Goal: Task Accomplishment & Management: Complete application form

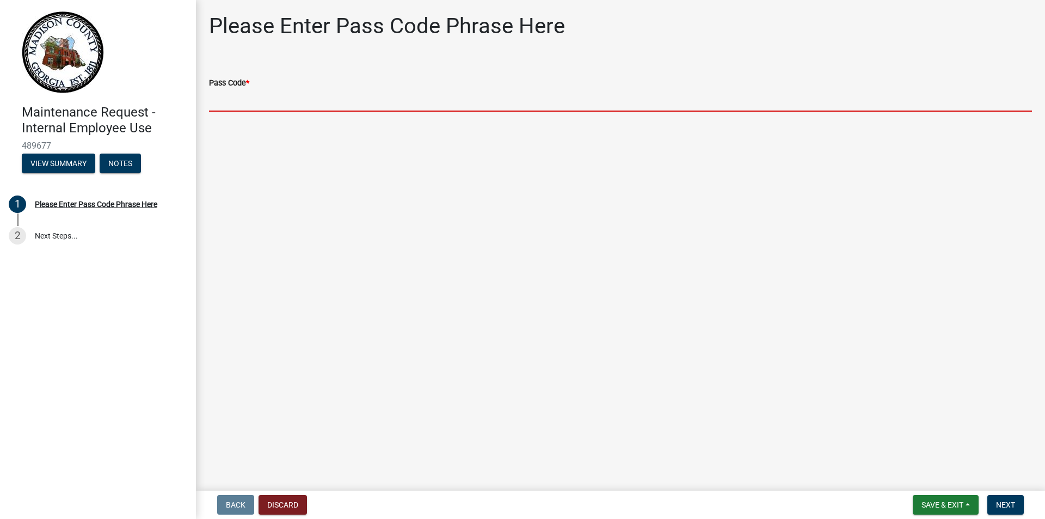
click at [257, 98] on input "Pass Code *" at bounding box center [620, 100] width 823 height 22
type input "bgmr2025"
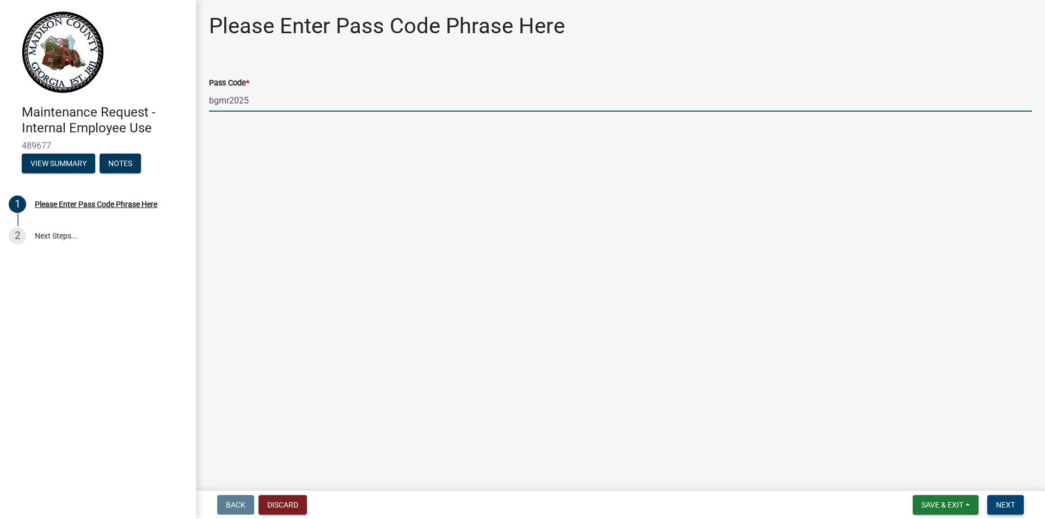
click at [1013, 503] on span "Next" at bounding box center [1005, 504] width 19 height 9
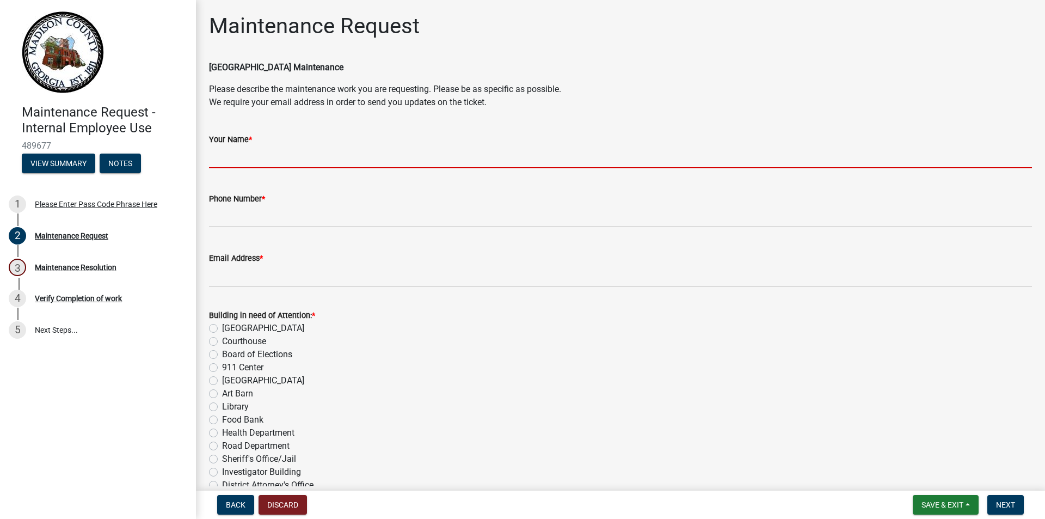
click at [240, 161] on input "Your Name *" at bounding box center [620, 157] width 823 height 22
type input "[PERSON_NAME]"
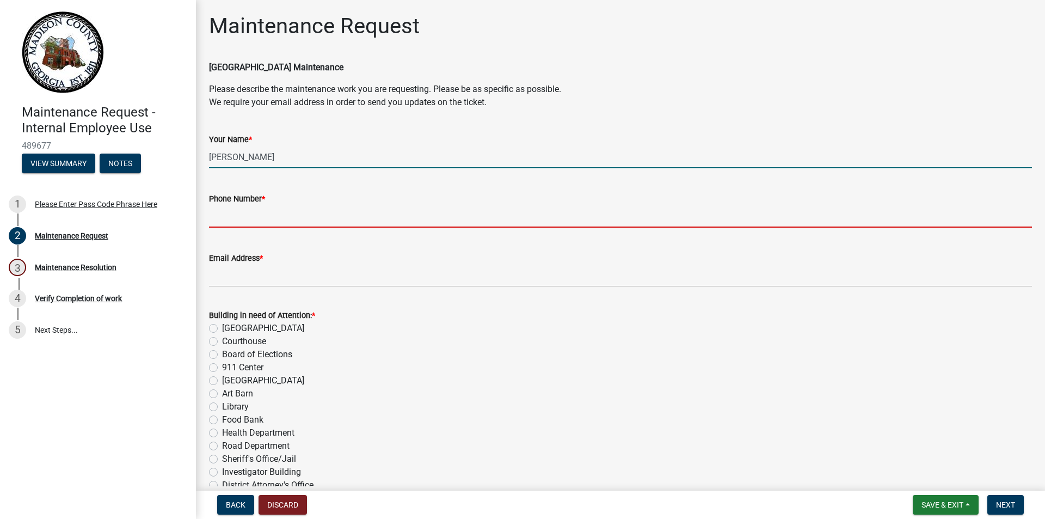
type input "7062482614"
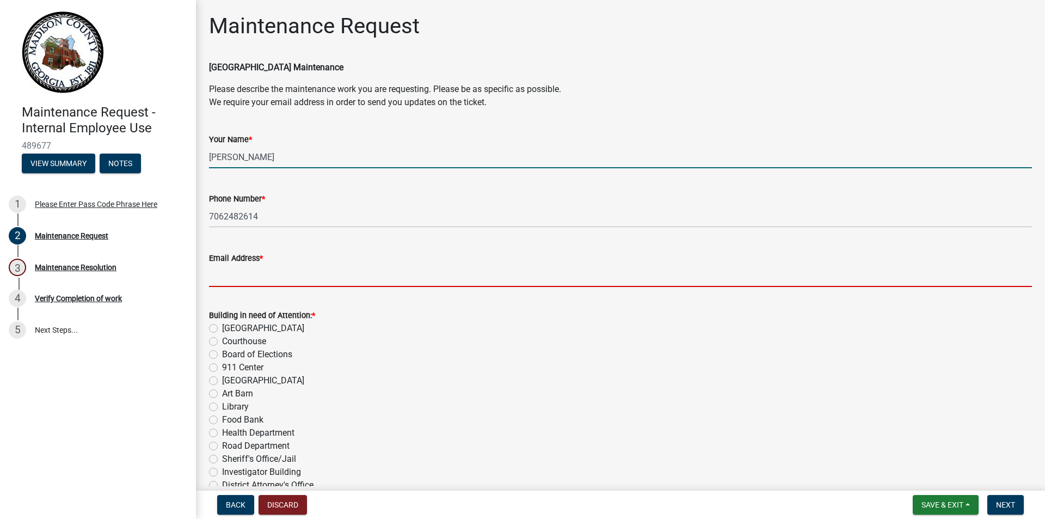
type input "[EMAIL_ADDRESS][DOMAIN_NAME]"
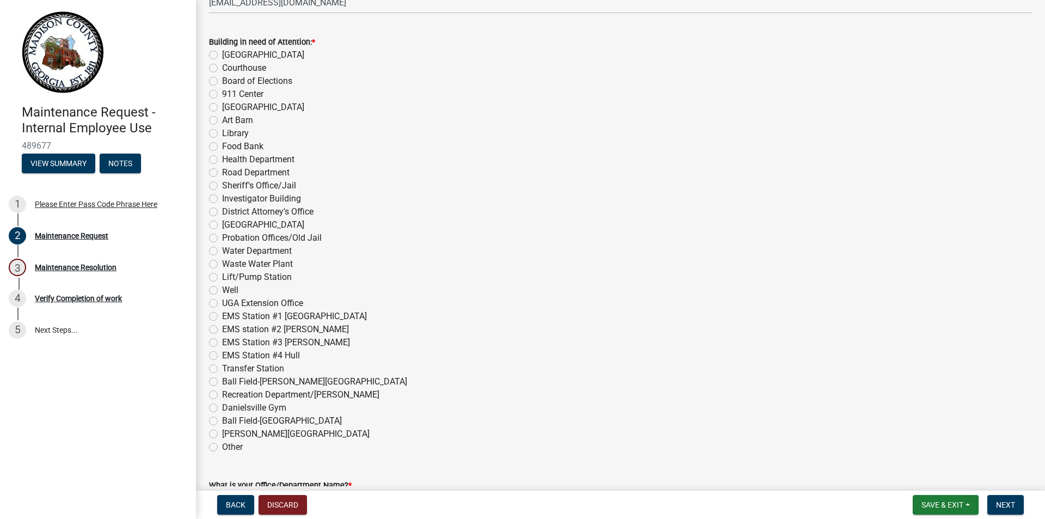
scroll to position [272, 0]
click at [222, 317] on label "EMS Station #1 [GEOGRAPHIC_DATA]" at bounding box center [294, 317] width 145 height 13
click at [222, 317] on input "EMS Station #1 [GEOGRAPHIC_DATA]" at bounding box center [225, 314] width 7 height 7
radio input "true"
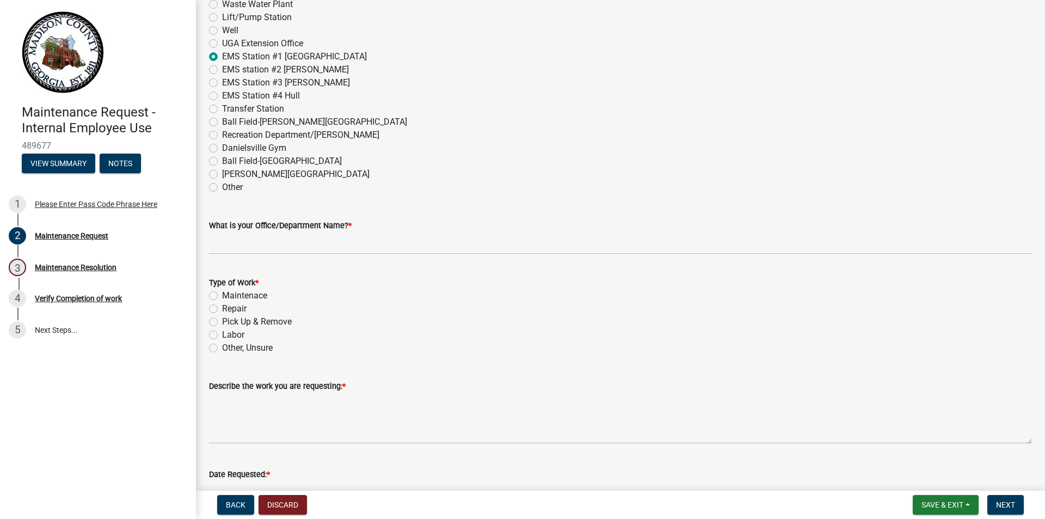
scroll to position [644, 0]
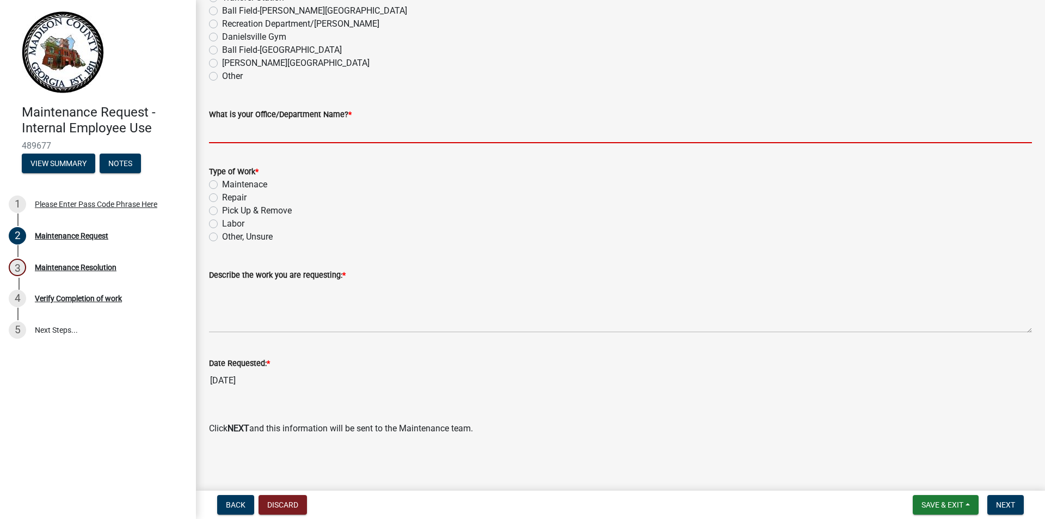
click at [231, 130] on input "What is your Office/Department Name? *" at bounding box center [620, 132] width 823 height 22
type input "EMS"
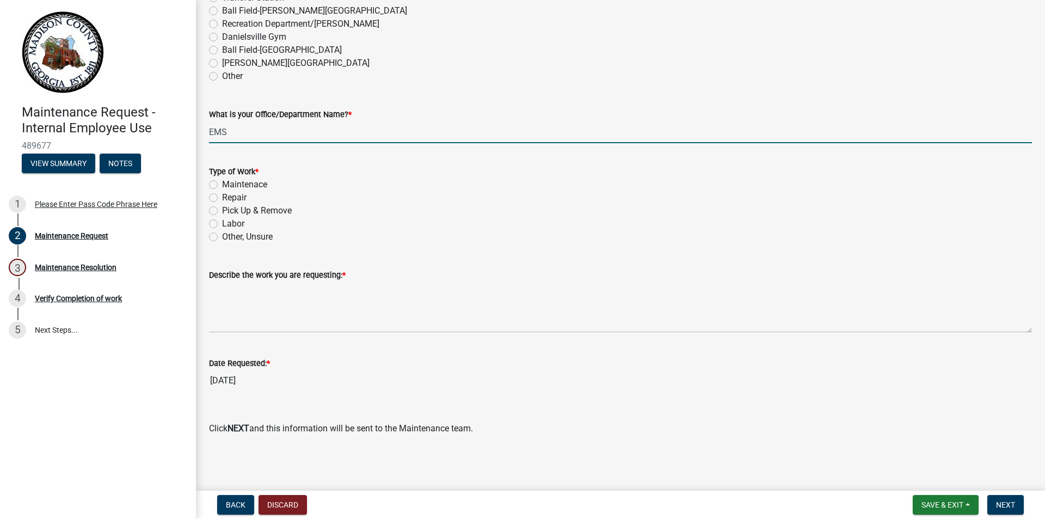
click at [222, 237] on label "Other, Unsure" at bounding box center [247, 236] width 51 height 13
click at [222, 237] on input "Other, Unsure" at bounding box center [225, 233] width 7 height 7
radio input "true"
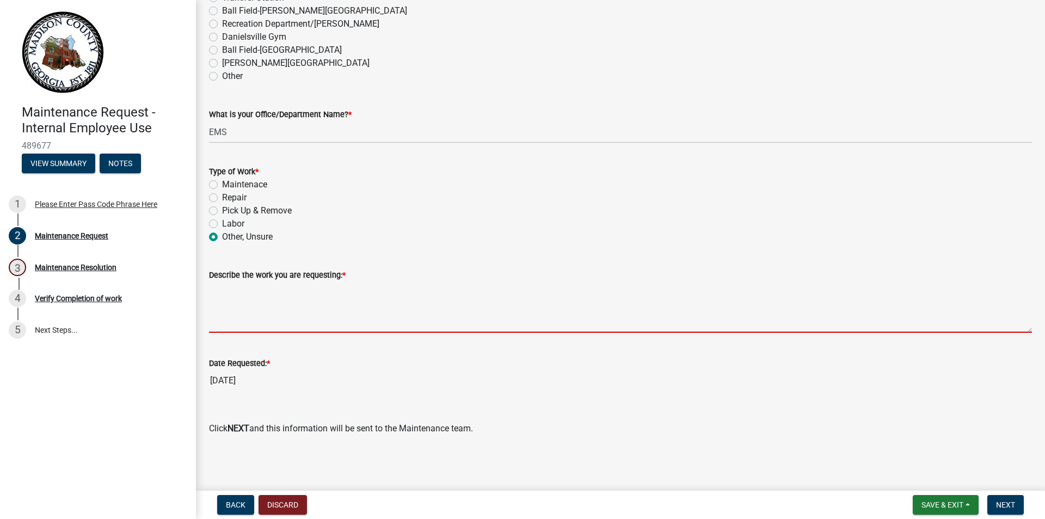
click at [251, 310] on textarea "Describe the work you are requesting: *" at bounding box center [620, 306] width 823 height 51
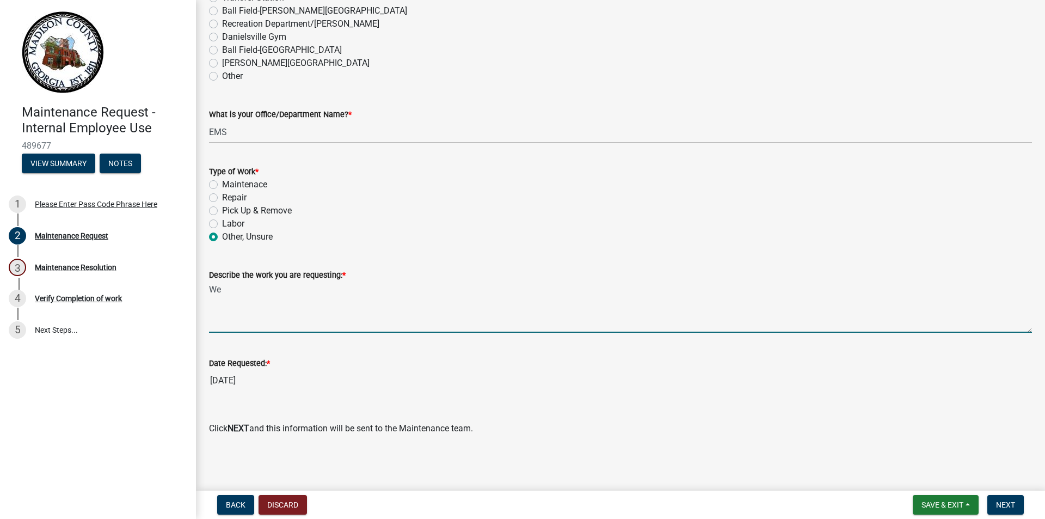
type textarea "W"
type textarea "C"
type textarea "A case of toilet paper"
click at [1006, 502] on span "Next" at bounding box center [1005, 504] width 19 height 9
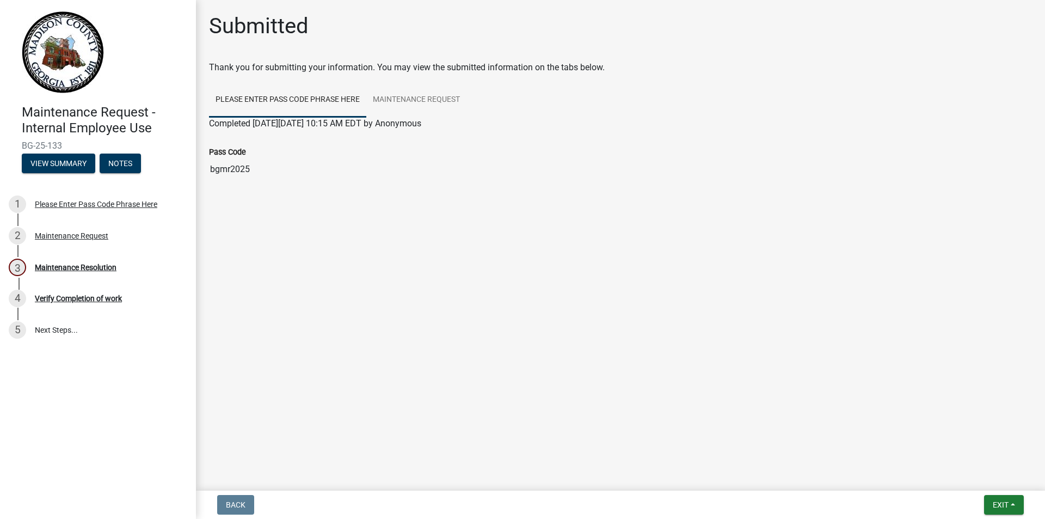
click at [235, 110] on link "Please Enter Pass Code Phrase Here" at bounding box center [287, 100] width 157 height 35
